Goal: Task Accomplishment & Management: Complete application form

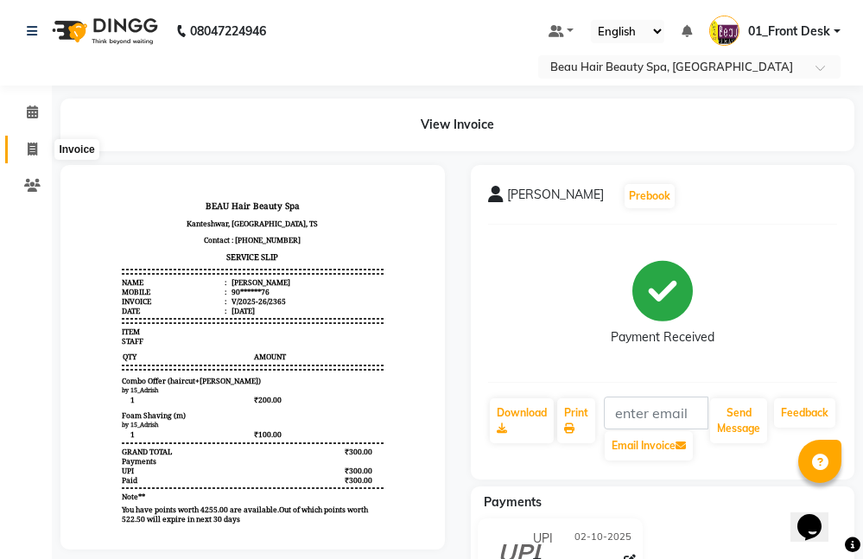
click at [38, 152] on span at bounding box center [32, 150] width 30 height 20
select select "service"
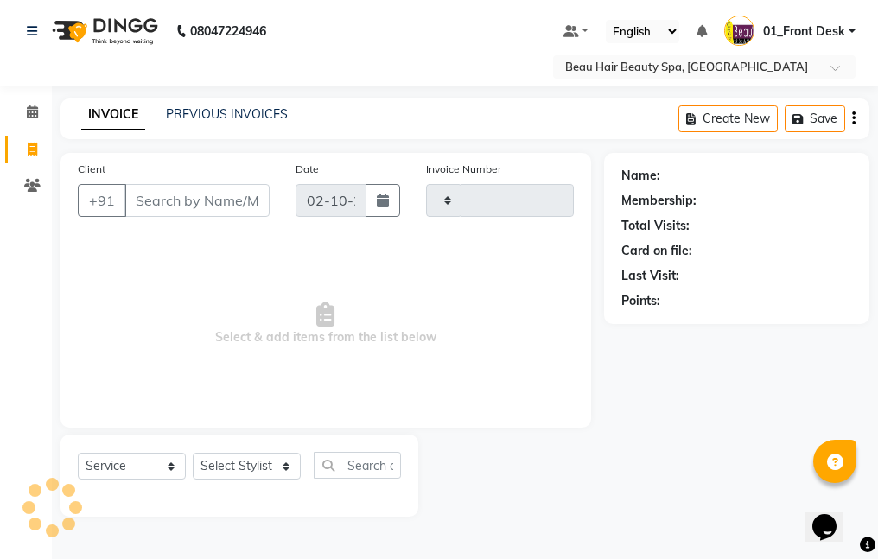
type input "2366"
select select "3470"
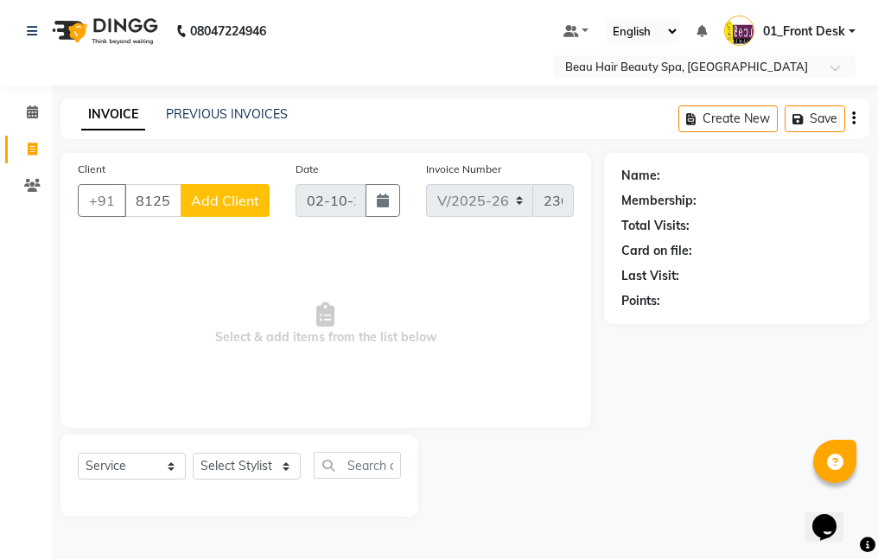
type input "8125259996"
click at [207, 204] on span "Add Client" at bounding box center [225, 200] width 68 height 17
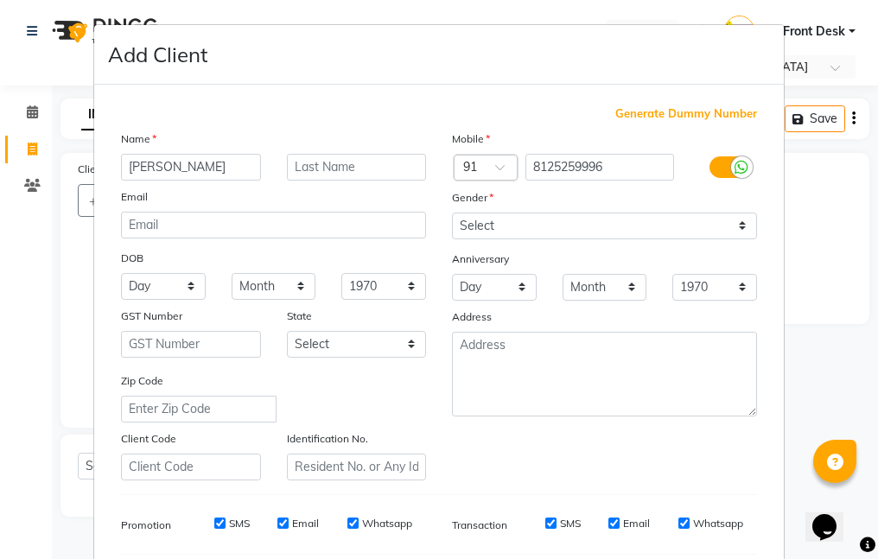
type input "[PERSON_NAME]"
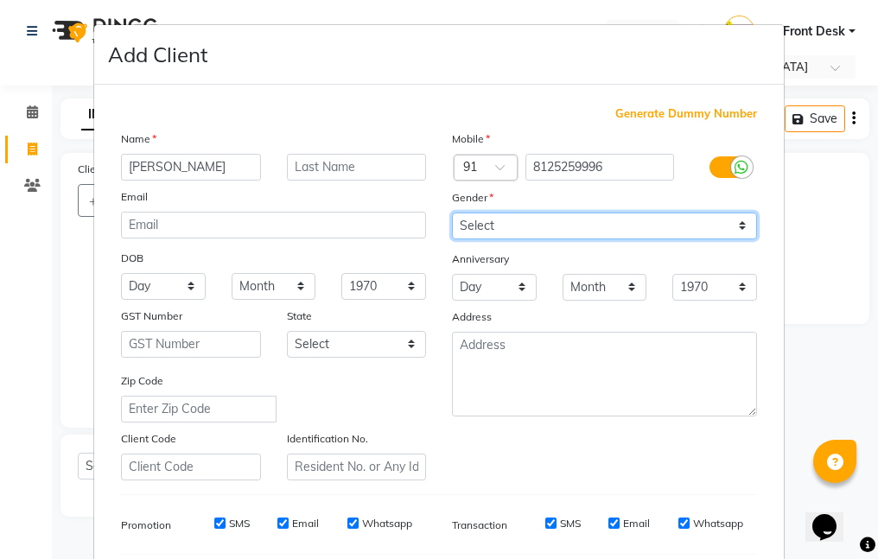
drag, startPoint x: 631, startPoint y: 219, endPoint x: 623, endPoint y: 234, distance: 17.4
click at [631, 219] on select "Select [DEMOGRAPHIC_DATA] [DEMOGRAPHIC_DATA] Other Prefer Not To Say" at bounding box center [604, 226] width 305 height 27
select select "[DEMOGRAPHIC_DATA]"
click at [452, 213] on select "Select [DEMOGRAPHIC_DATA] [DEMOGRAPHIC_DATA] Other Prefer Not To Say" at bounding box center [604, 226] width 305 height 27
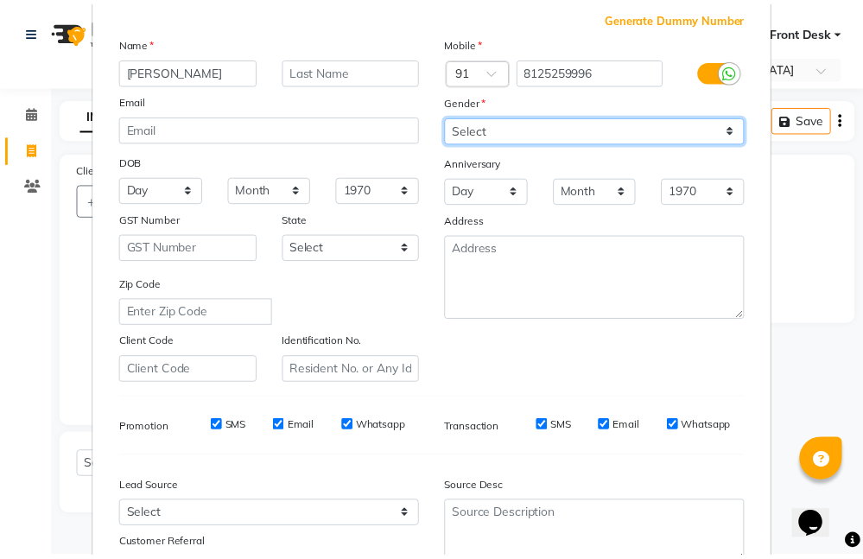
scroll to position [238, 0]
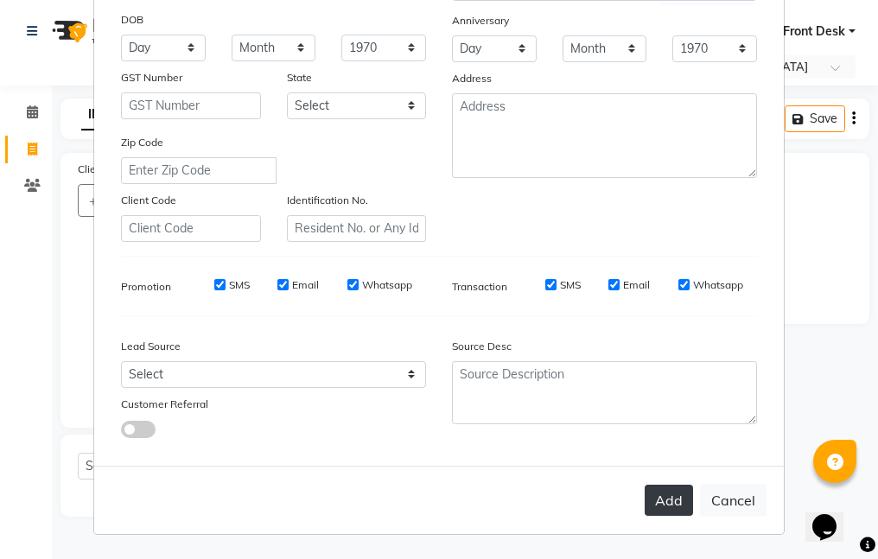
click at [664, 494] on button "Add" at bounding box center [668, 500] width 48 height 31
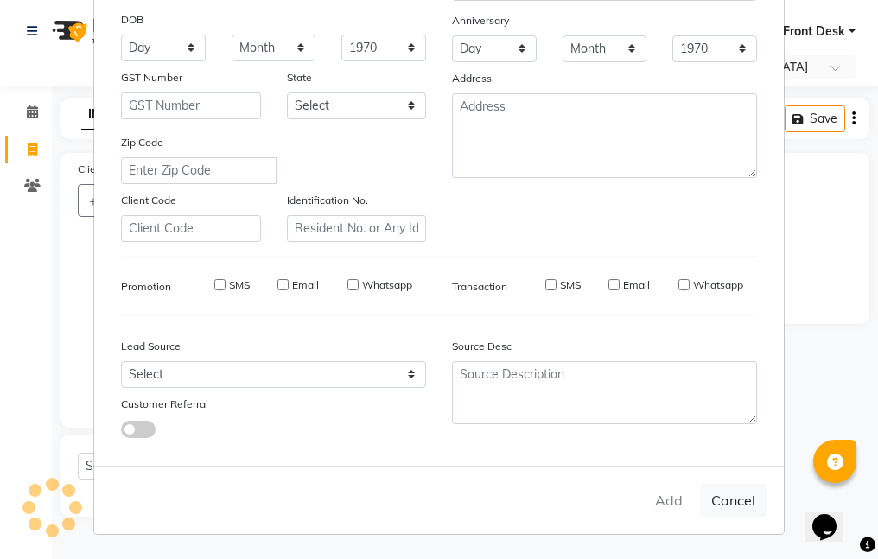
type input "81******96"
select select
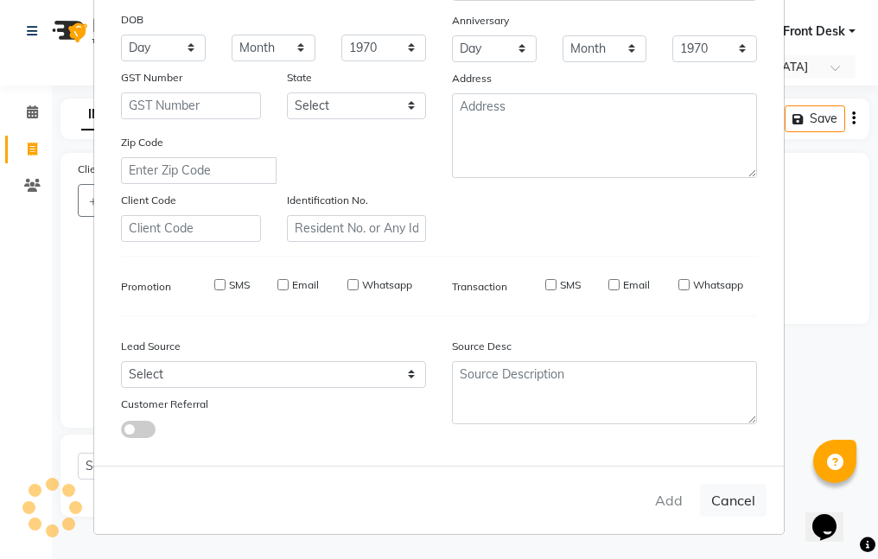
select select
checkbox input "false"
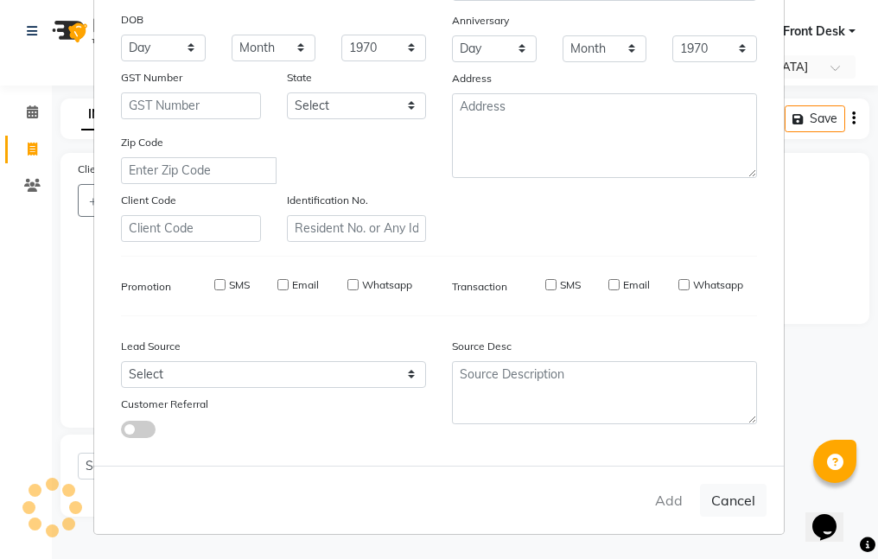
checkbox input "false"
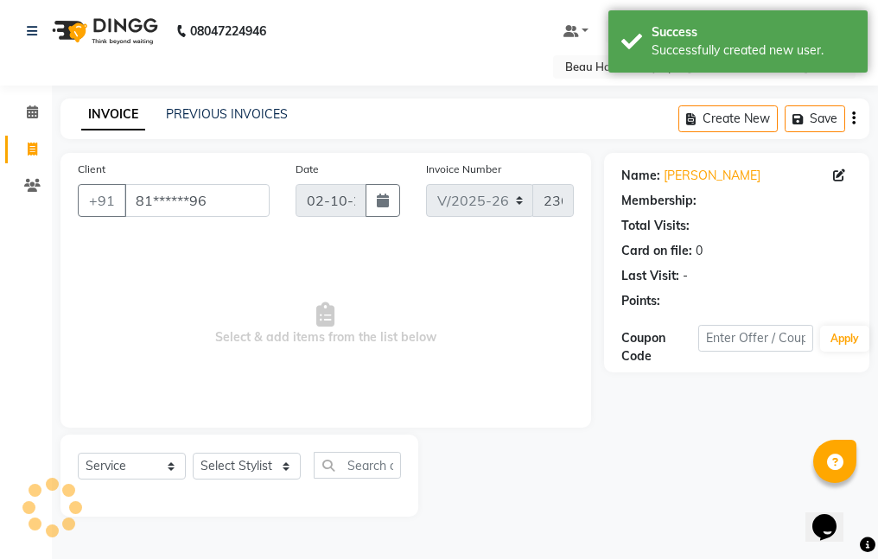
select select "1: Object"
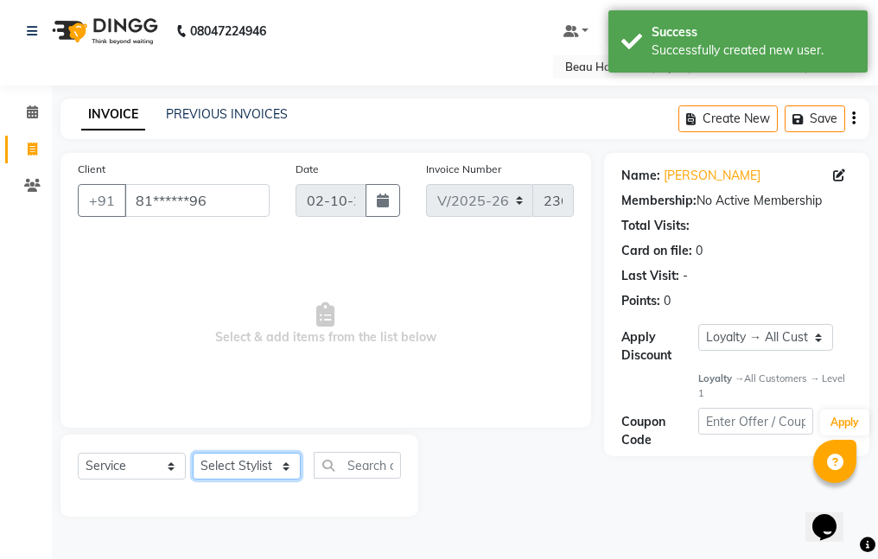
click at [239, 465] on select "Select Stylist 01_Front Desk 04_Lavanya 07_Manjushree 11_Ramesh 15_Adrish 26_Sr…" at bounding box center [247, 466] width 108 height 27
select select "75194"
click at [193, 453] on select "Select Stylist 01_Front Desk 04_Lavanya 07_Manjushree 11_Ramesh 15_Adrish 26_Sr…" at bounding box center [247, 466] width 108 height 27
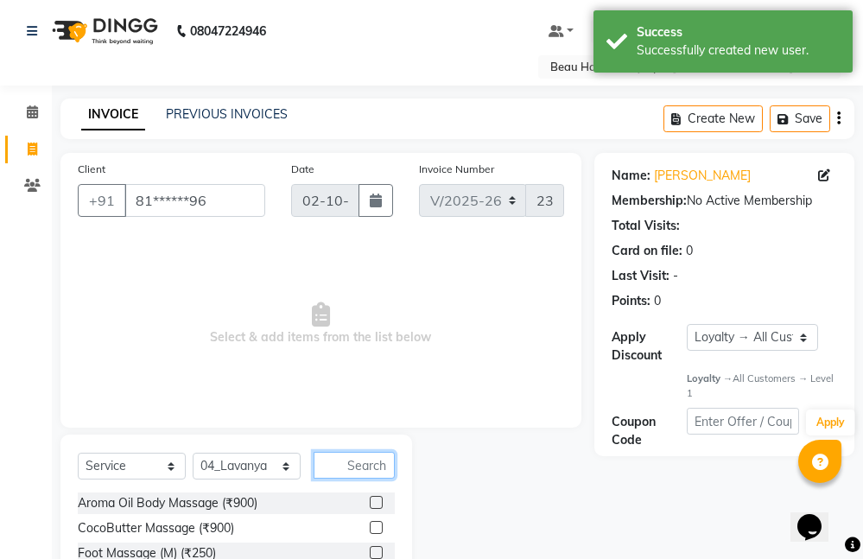
click at [361, 462] on input "text" at bounding box center [354, 465] width 81 height 27
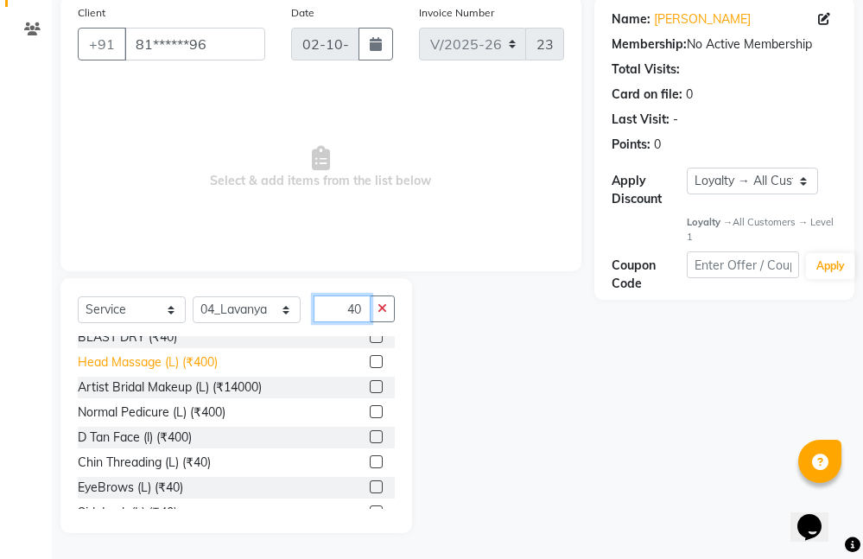
scroll to position [128, 0]
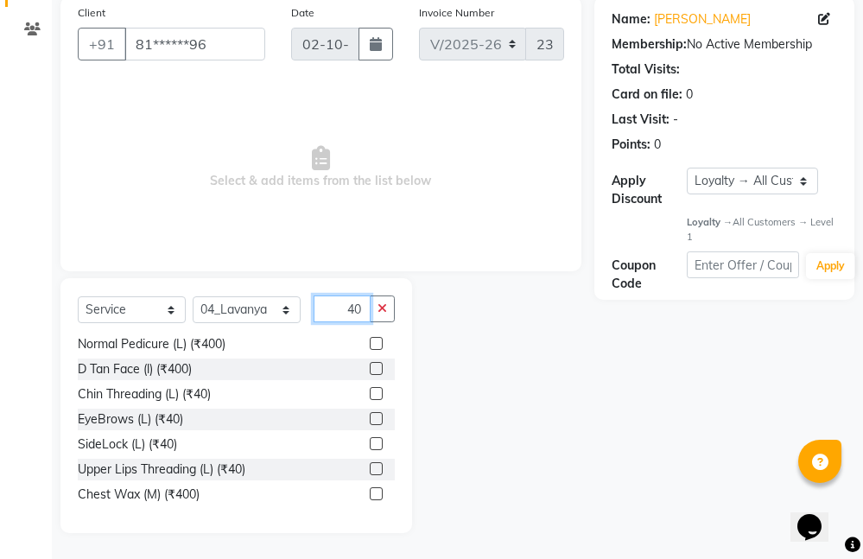
type input "40"
click at [370, 471] on label at bounding box center [376, 468] width 13 height 13
click at [370, 471] on input "checkbox" at bounding box center [375, 469] width 11 height 11
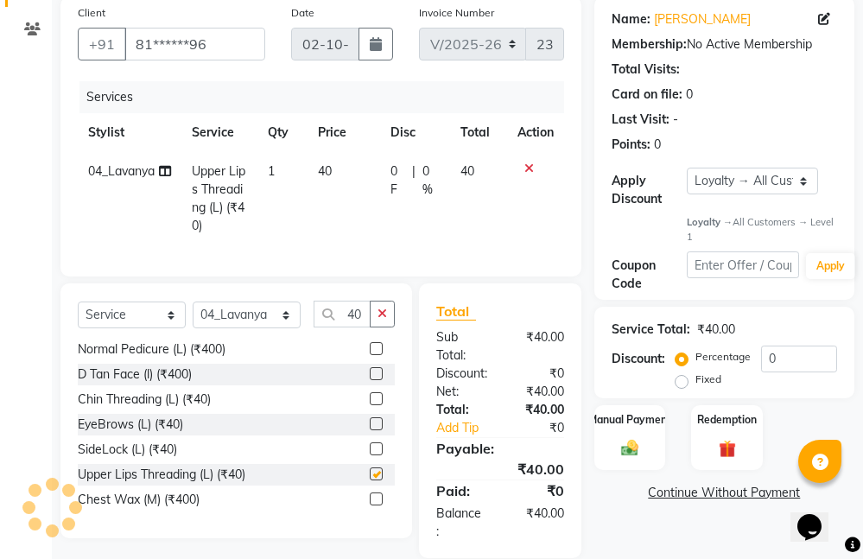
checkbox input "false"
click at [389, 327] on button "button" at bounding box center [382, 314] width 25 height 27
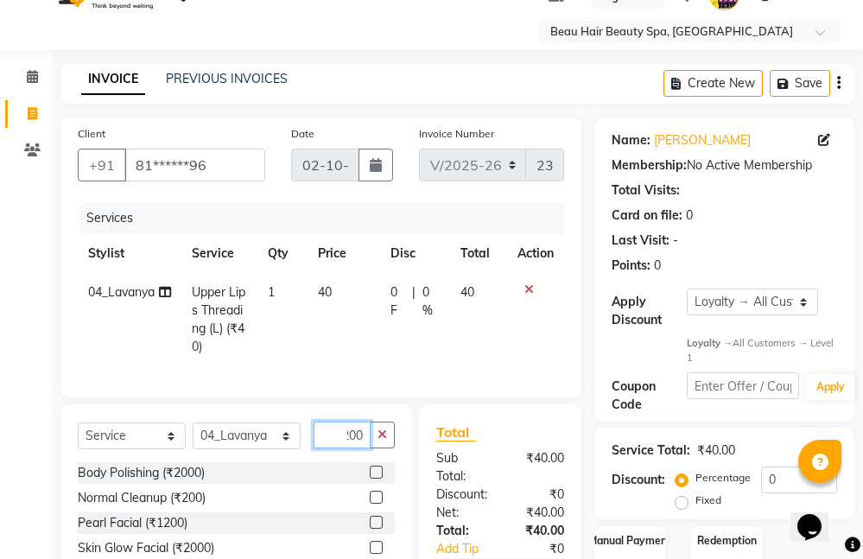
scroll to position [23, 0]
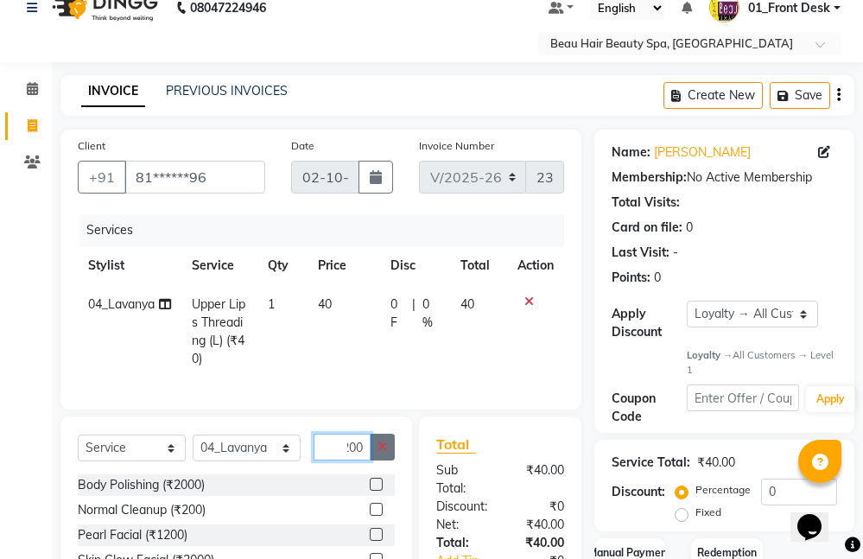
type input "200"
click at [387, 458] on button "button" at bounding box center [382, 447] width 25 height 27
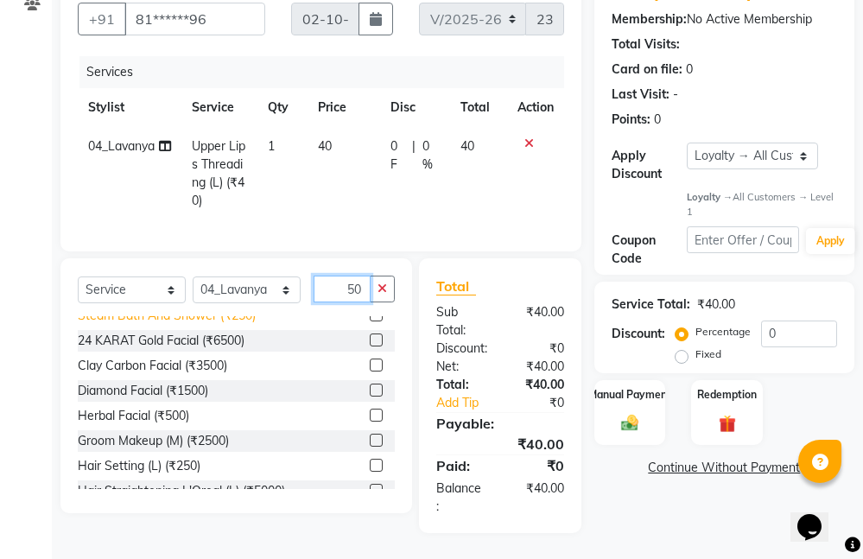
scroll to position [259, 0]
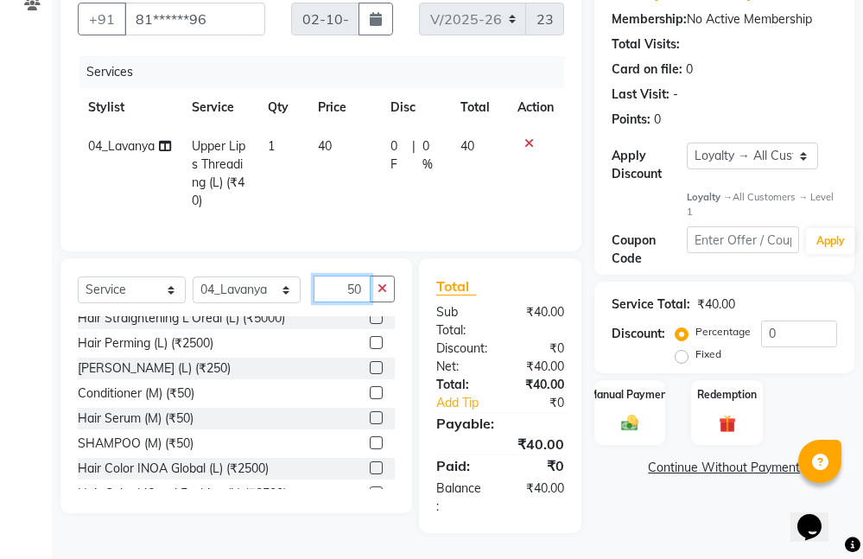
type input "50"
click at [370, 442] on label at bounding box center [376, 442] width 13 height 13
click at [370, 442] on input "checkbox" at bounding box center [375, 443] width 11 height 11
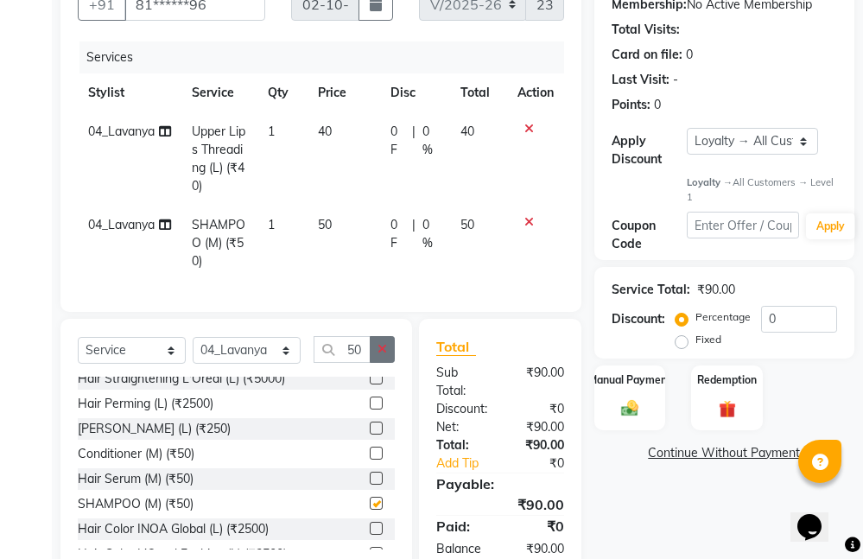
checkbox input "false"
click at [384, 363] on button "button" at bounding box center [382, 349] width 25 height 27
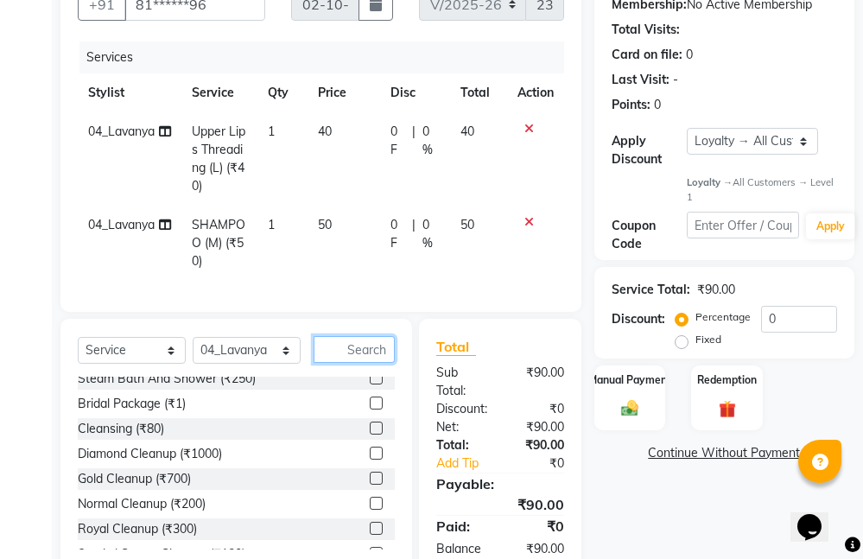
scroll to position [1036, 0]
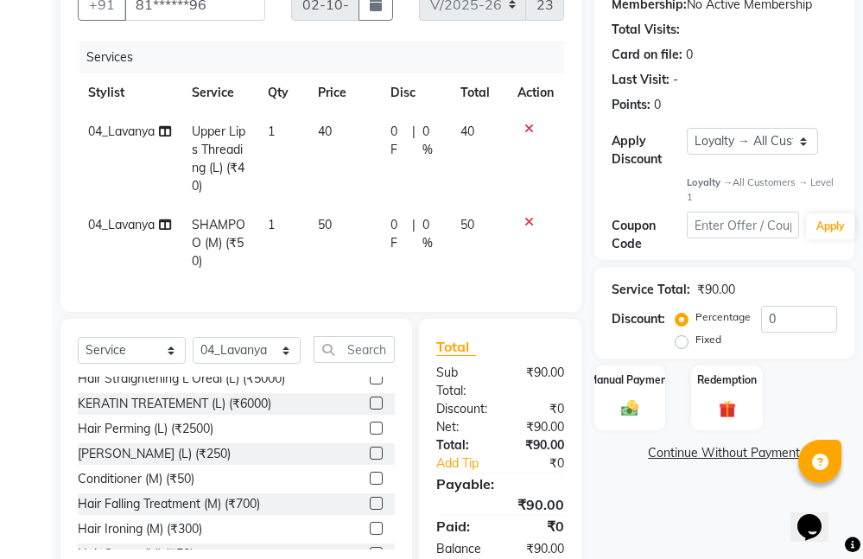
click at [331, 232] on td "50" at bounding box center [344, 243] width 73 height 75
select select "75194"
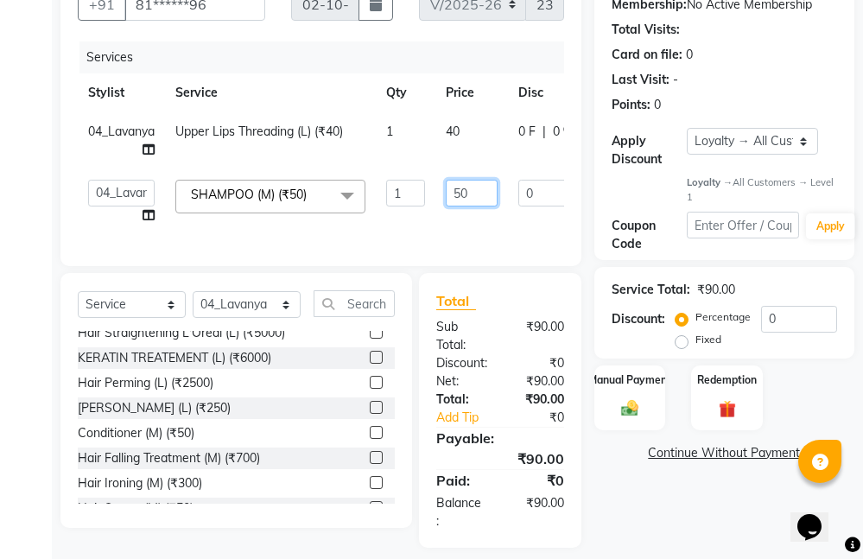
click at [482, 194] on input "50" at bounding box center [472, 193] width 52 height 27
type input "5"
type input "200"
click at [496, 232] on tr "01_Front Desk 04_Lavanya 07_Manjushree 11_Ramesh 15_Adrish 26_Srinivas 99_Visha…" at bounding box center [426, 202] width 696 height 66
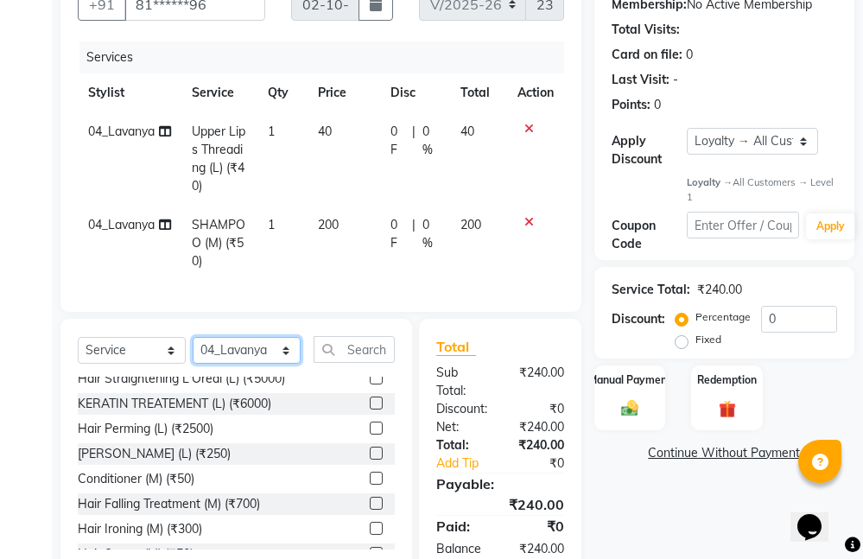
click at [252, 364] on select "Select Stylist 01_Front Desk 04_Lavanya 07_Manjushree 11_Ramesh 15_Adrish 26_Sr…" at bounding box center [247, 350] width 108 height 27
select select "15615"
click at [193, 352] on select "Select Stylist 01_Front Desk 04_Lavanya 07_Manjushree 11_Ramesh 15_Adrish 26_Sr…" at bounding box center [247, 350] width 108 height 27
click at [384, 359] on input "text" at bounding box center [354, 349] width 81 height 27
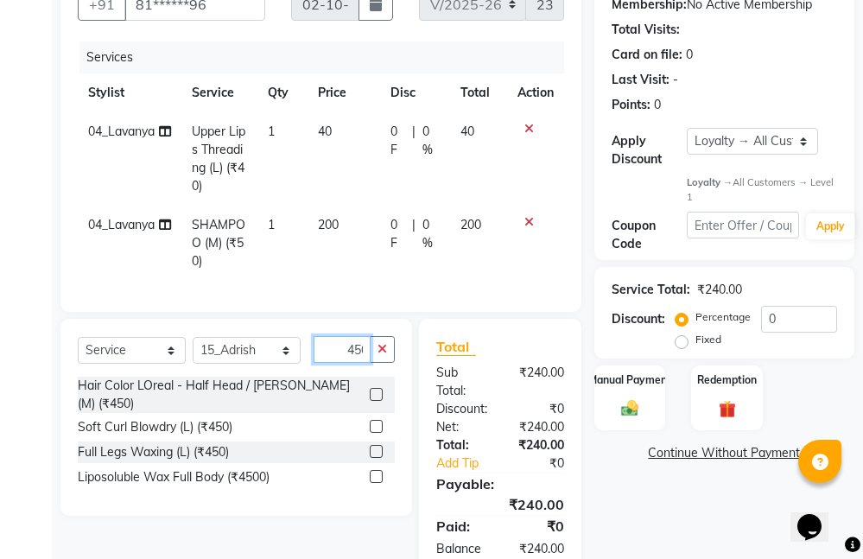
scroll to position [0, 5]
type input "450"
click at [379, 425] on label at bounding box center [376, 426] width 13 height 13
click at [379, 425] on input "checkbox" at bounding box center [375, 427] width 11 height 11
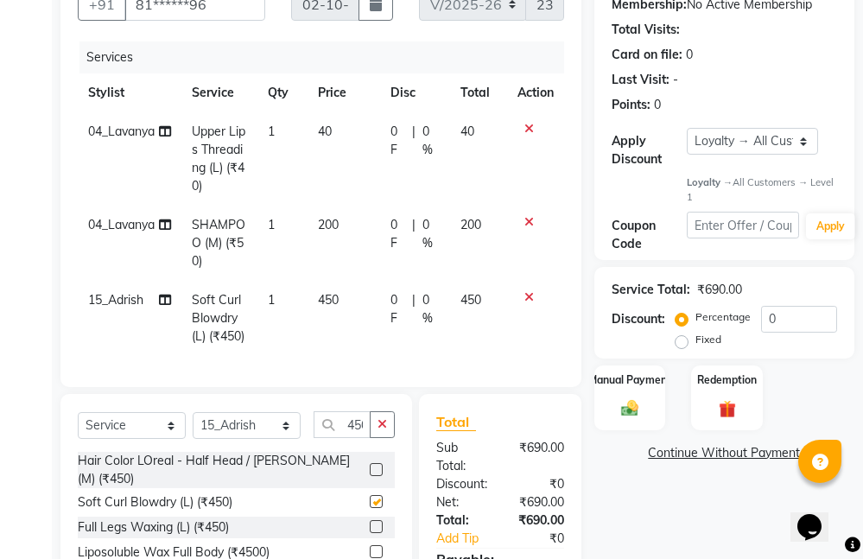
checkbox input "false"
click at [384, 430] on icon "button" at bounding box center [383, 424] width 10 height 12
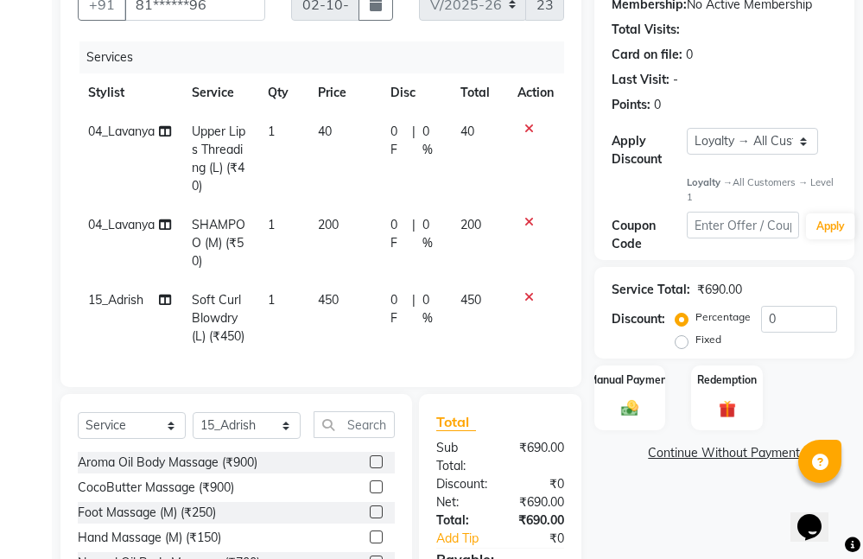
click at [278, 299] on td "1" at bounding box center [282, 318] width 50 height 75
select select "15615"
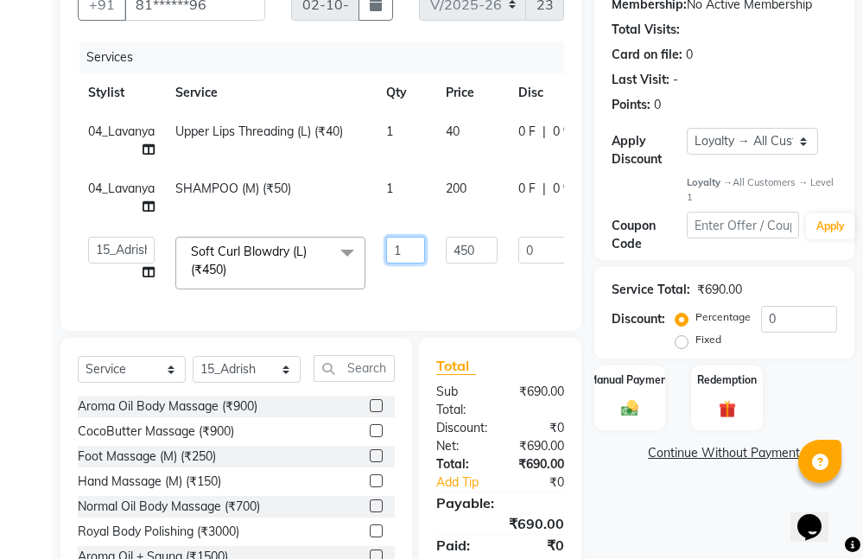
click at [410, 253] on input "1" at bounding box center [405, 250] width 39 height 27
type input "2"
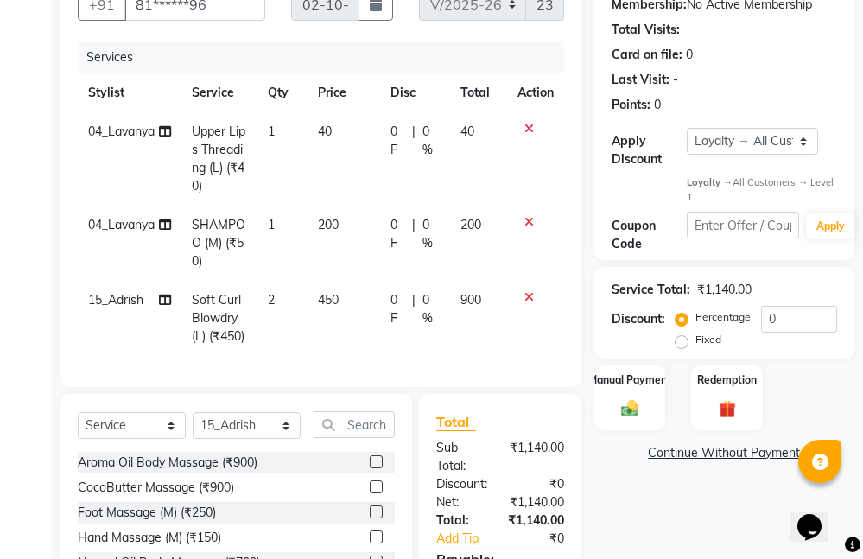
click at [564, 307] on div "Client +91 81******96 Date [DATE] Invoice Number V/2025 V/[PHONE_NUMBER] Servic…" at bounding box center [320, 172] width 521 height 430
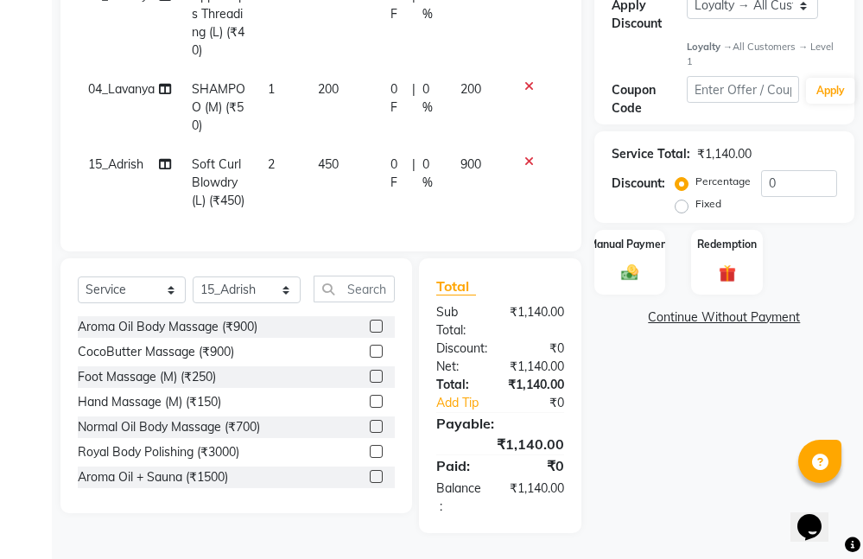
scroll to position [346, 0]
click at [651, 249] on div "Manual Payment" at bounding box center [630, 262] width 74 height 67
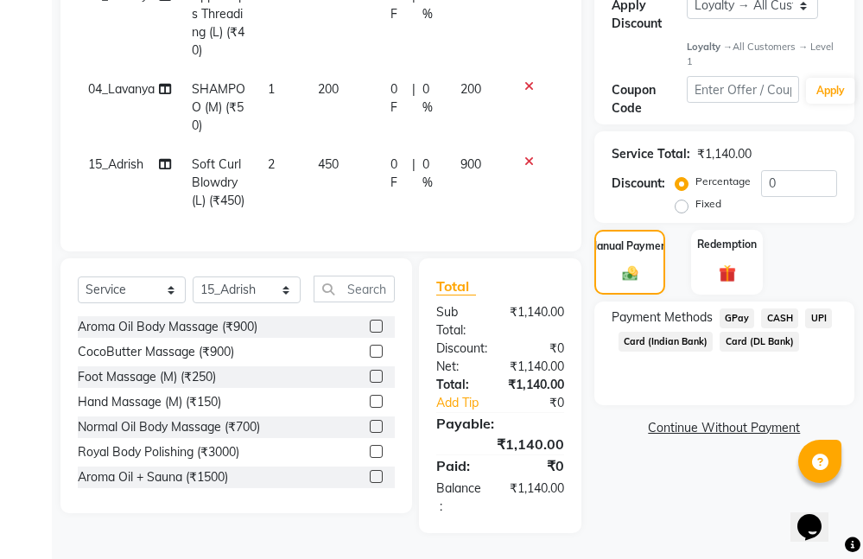
click at [816, 308] on span "UPI" at bounding box center [818, 318] width 27 height 20
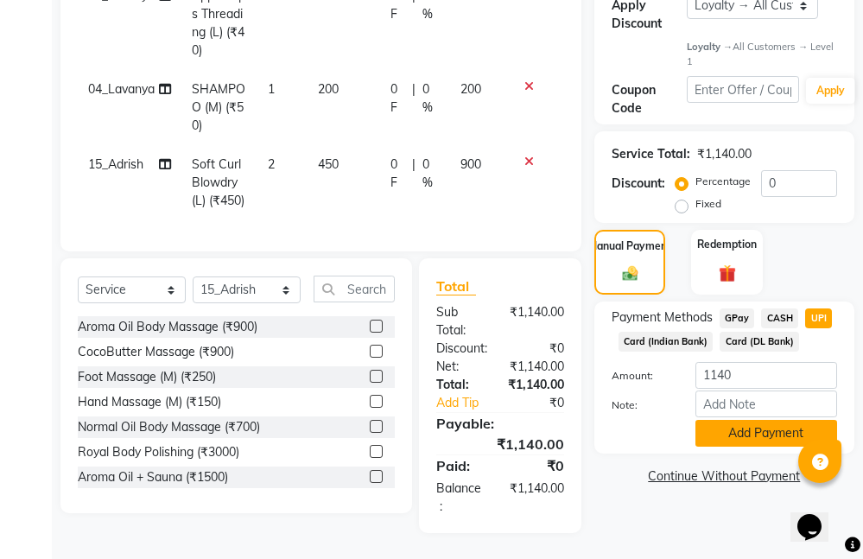
click at [735, 420] on button "Add Payment" at bounding box center [766, 433] width 142 height 27
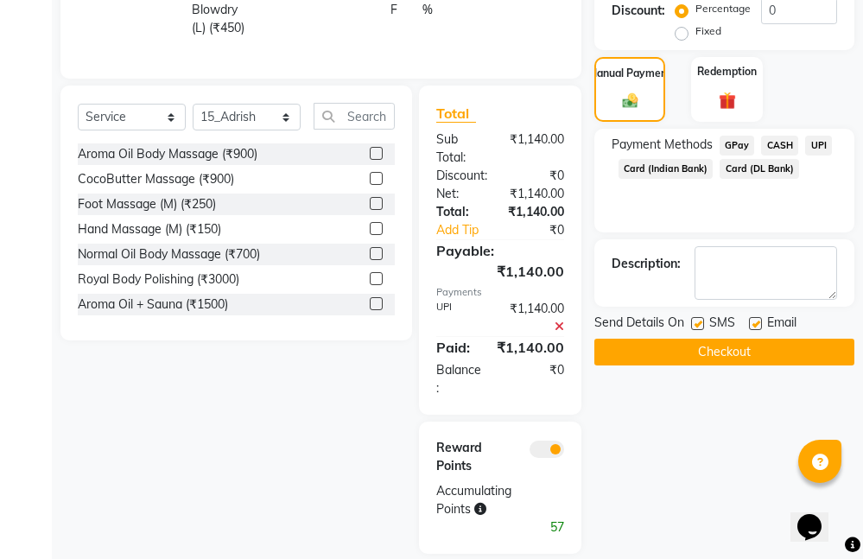
scroll to position [519, 0]
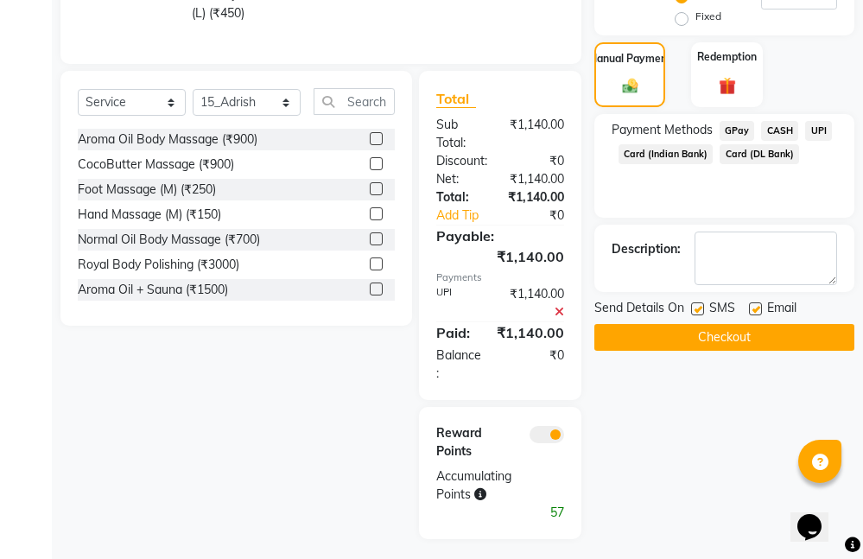
click at [708, 335] on button "Checkout" at bounding box center [724, 337] width 260 height 27
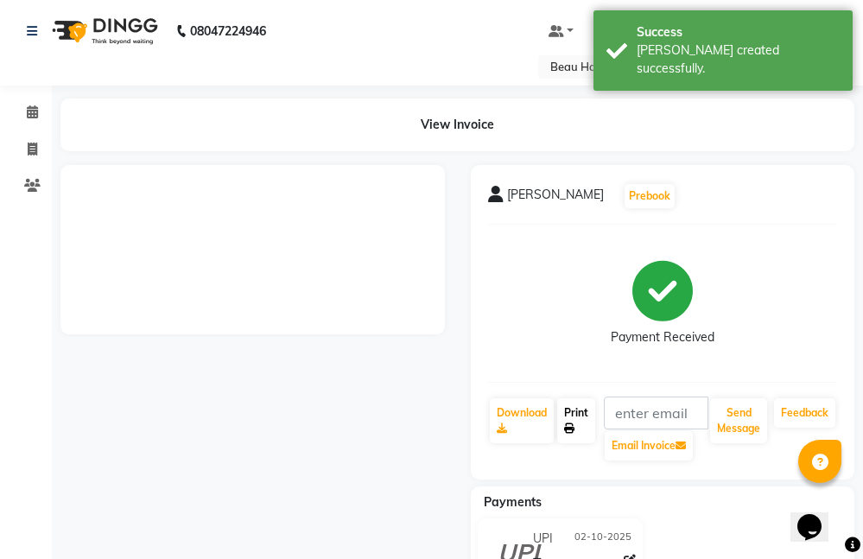
click at [586, 419] on link "Print" at bounding box center [576, 420] width 38 height 45
